Goal: Information Seeking & Learning: Learn about a topic

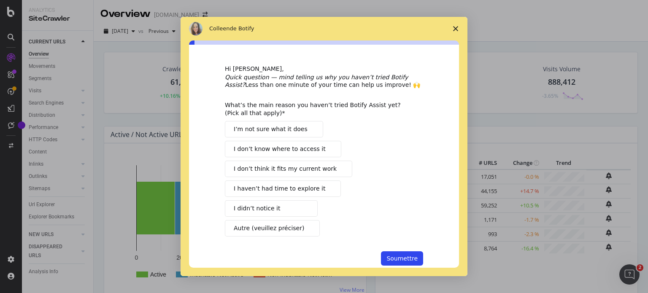
click at [456, 30] on polygon "Fermer l'enquête" at bounding box center [455, 28] width 5 height 5
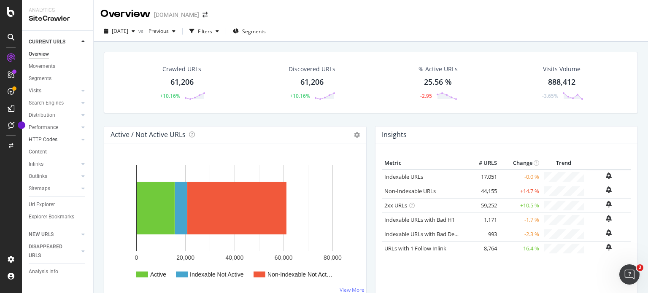
click at [74, 140] on div at bounding box center [74, 139] width 8 height 8
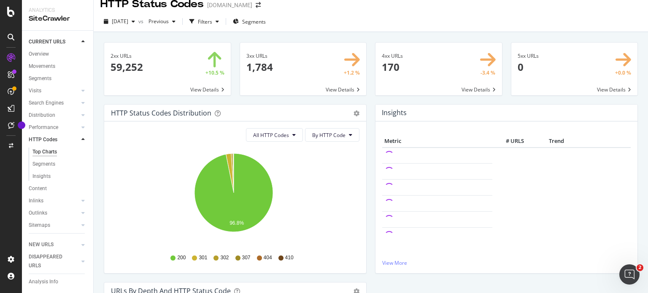
scroll to position [12, 0]
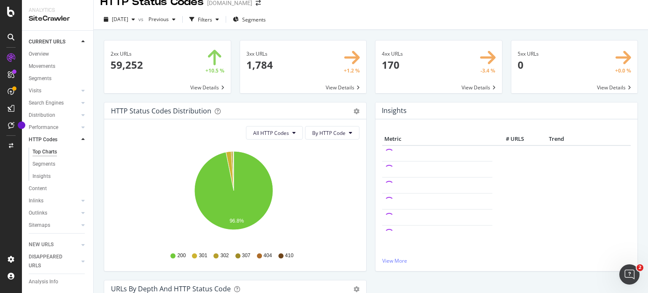
click at [477, 87] on span at bounding box center [438, 66] width 127 height 53
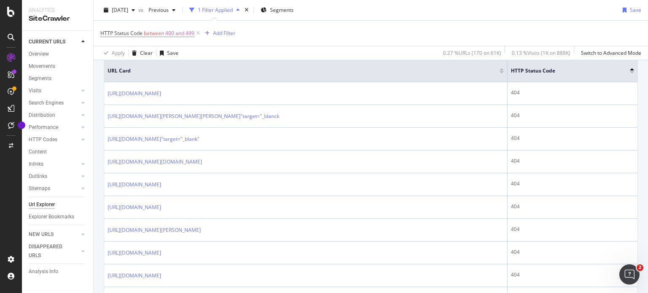
scroll to position [197, 0]
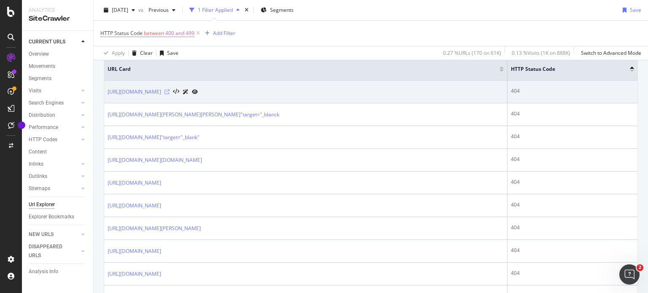
click at [170, 93] on icon at bounding box center [167, 91] width 5 height 5
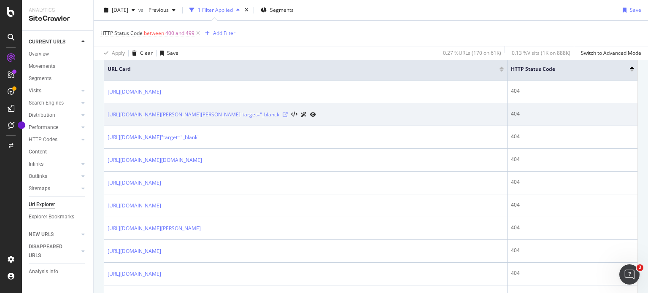
click at [288, 113] on icon at bounding box center [285, 114] width 5 height 5
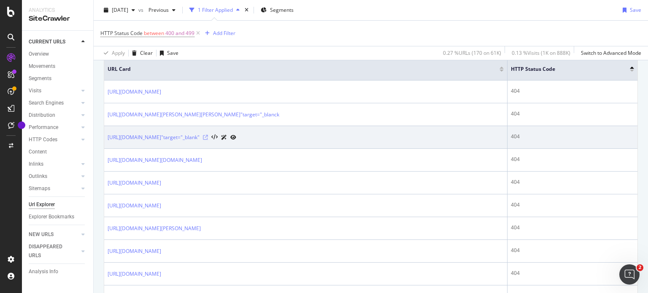
click at [208, 138] on icon at bounding box center [205, 137] width 5 height 5
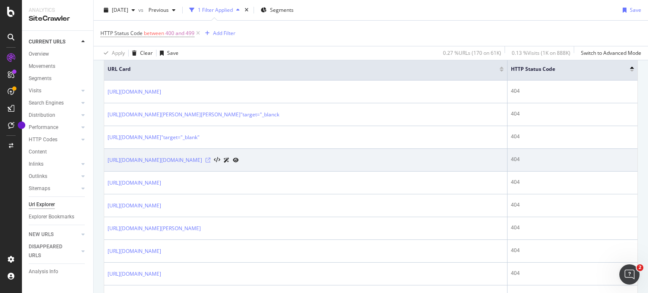
click at [211, 160] on icon at bounding box center [207, 160] width 5 height 5
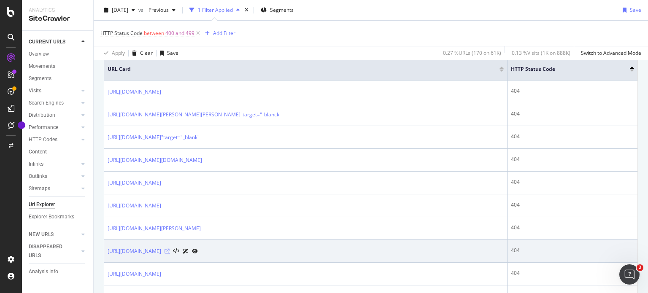
click at [170, 249] on icon at bounding box center [167, 251] width 5 height 5
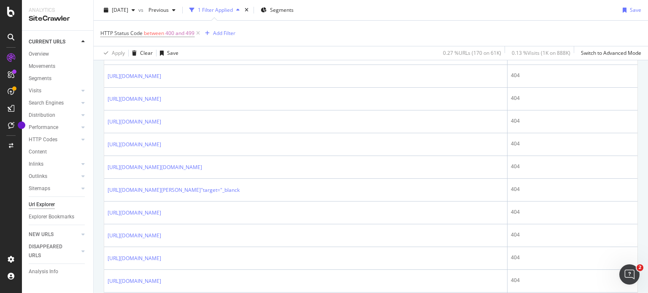
scroll to position [893, 0]
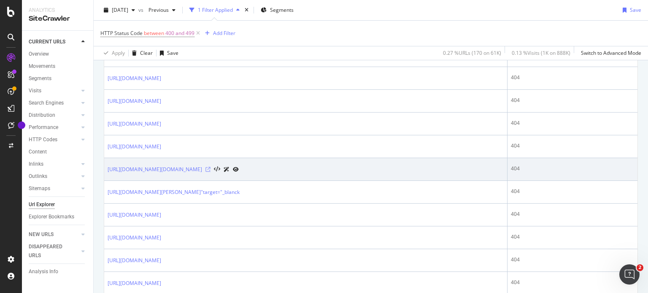
click at [211, 167] on icon at bounding box center [207, 169] width 5 height 5
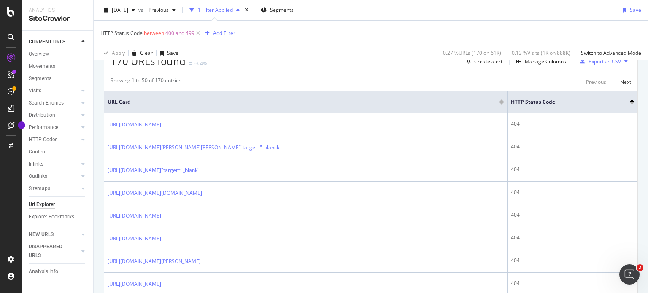
scroll to position [141, 0]
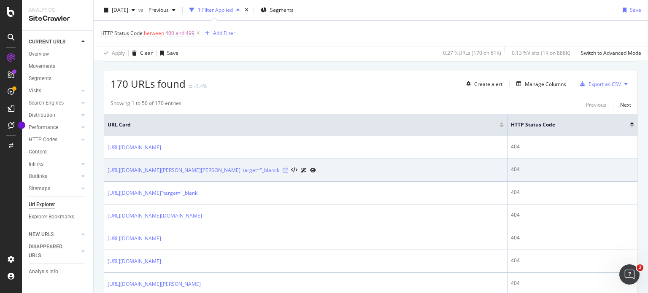
click at [288, 168] on icon at bounding box center [285, 170] width 5 height 5
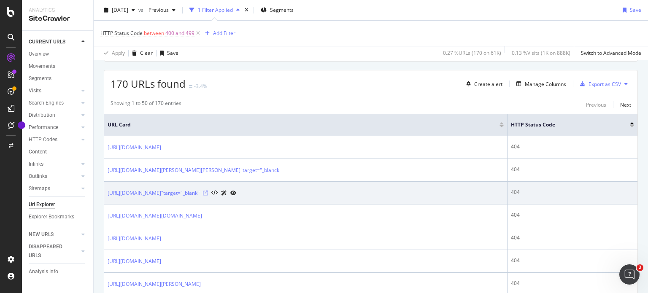
click at [208, 191] on icon at bounding box center [205, 193] width 5 height 5
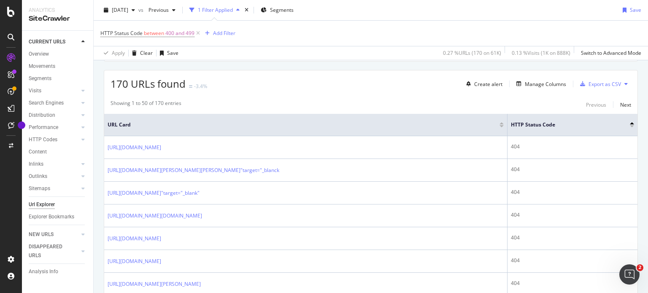
scroll to position [368, 0]
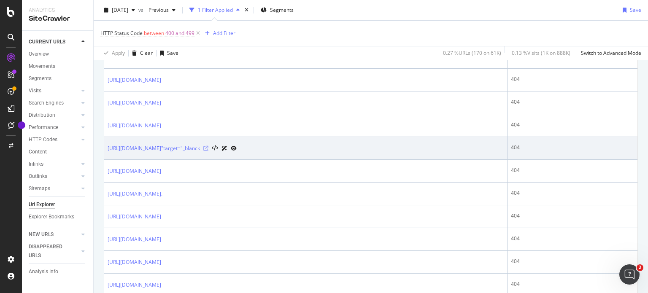
click at [208, 147] on icon at bounding box center [205, 148] width 5 height 5
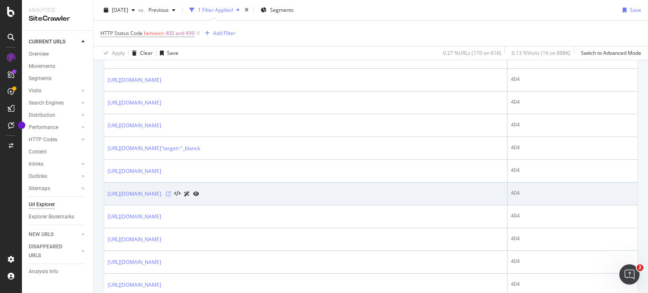
click at [171, 194] on icon at bounding box center [168, 194] width 5 height 5
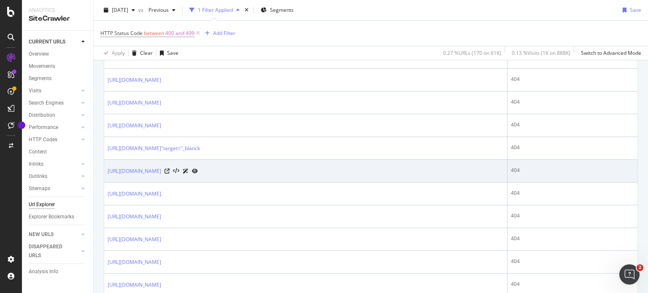
click at [246, 174] on td "[URL][DOMAIN_NAME]" at bounding box center [305, 171] width 403 height 23
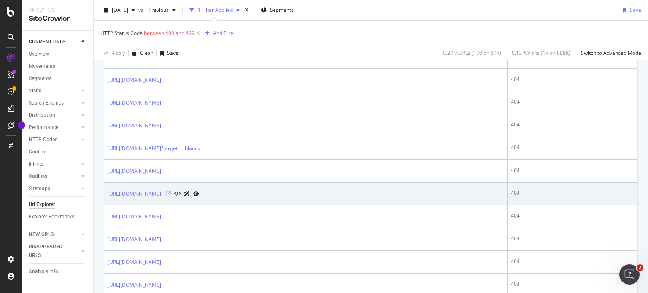
click at [171, 192] on icon at bounding box center [168, 194] width 5 height 5
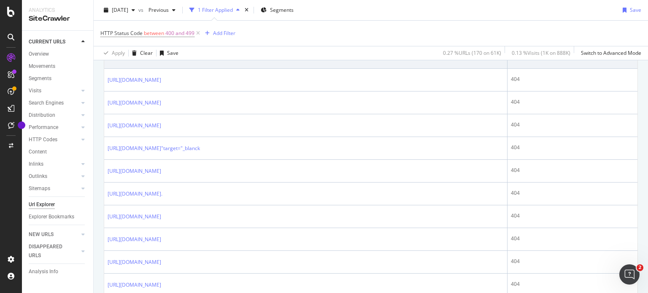
drag, startPoint x: 266, startPoint y: 190, endPoint x: 248, endPoint y: 62, distance: 129.2
click at [171, 192] on icon at bounding box center [168, 194] width 5 height 5
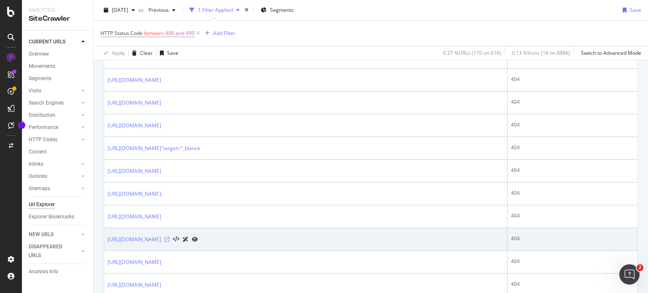
click at [170, 238] on icon at bounding box center [167, 239] width 5 height 5
drag, startPoint x: 283, startPoint y: 238, endPoint x: 108, endPoint y: 242, distance: 175.6
click at [108, 242] on td "[URL][DOMAIN_NAME]" at bounding box center [305, 239] width 403 height 23
copy link "[URL][DOMAIN_NAME]"
click at [170, 238] on icon at bounding box center [167, 239] width 5 height 5
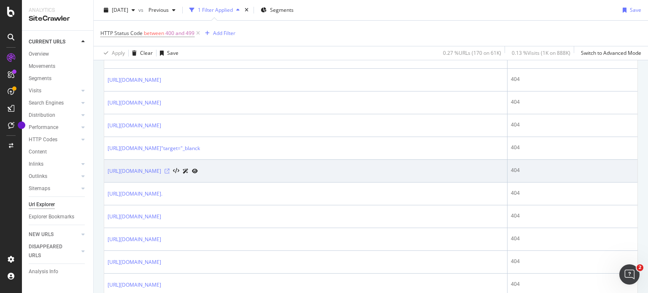
click at [170, 170] on icon at bounding box center [167, 171] width 5 height 5
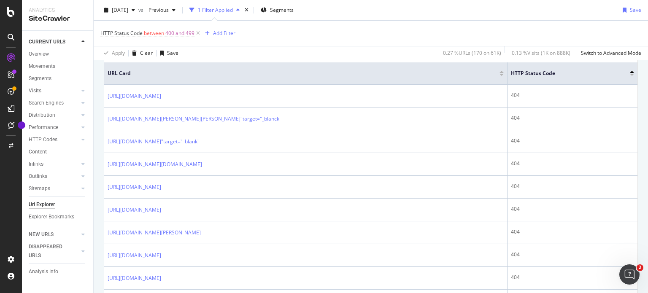
scroll to position [189, 0]
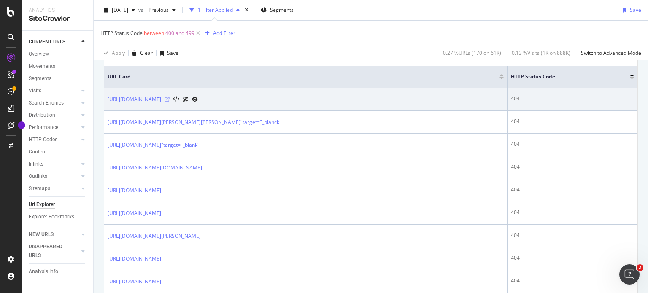
click at [170, 97] on icon at bounding box center [167, 99] width 5 height 5
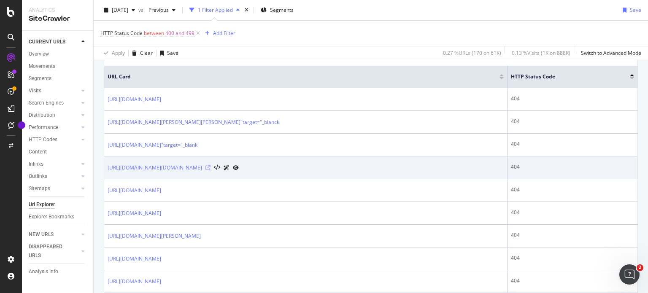
click at [211, 165] on icon at bounding box center [207, 167] width 5 height 5
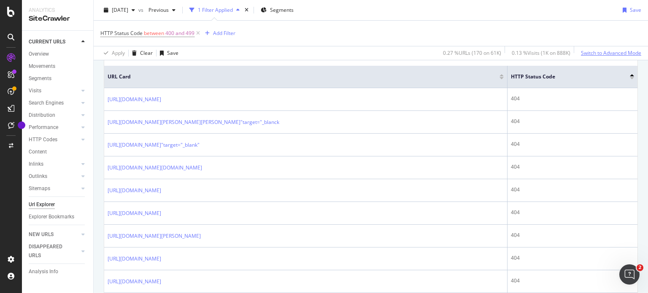
click at [607, 52] on div "Switch to Advanced Mode" at bounding box center [611, 52] width 60 height 7
